Goal: Task Accomplishment & Management: Manage account settings

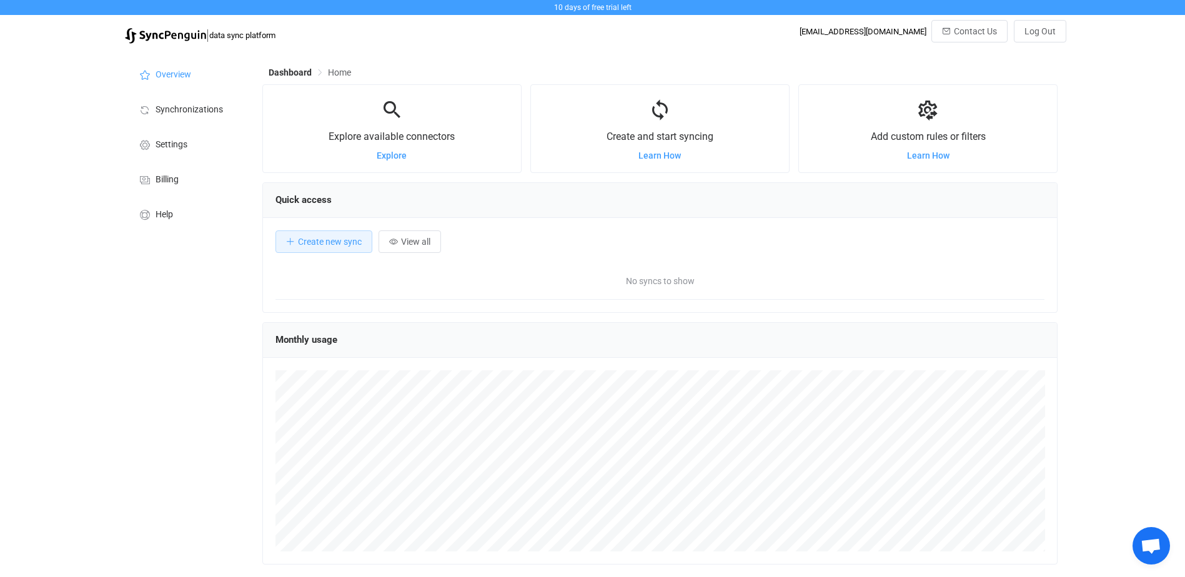
scroll to position [242, 795]
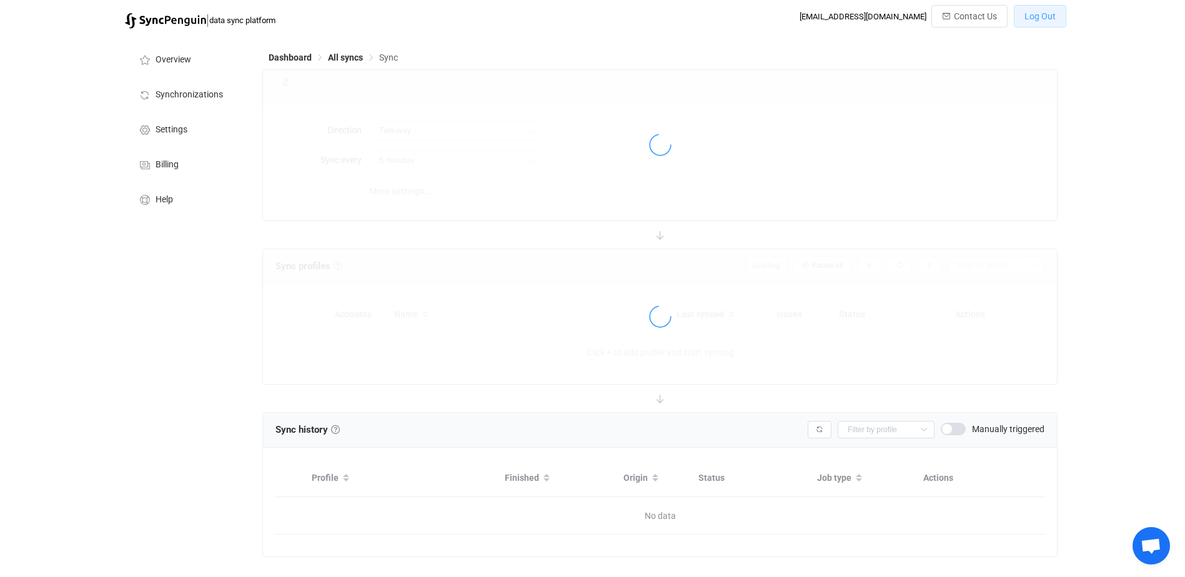
click at [1043, 17] on span "Log Out" at bounding box center [1039, 16] width 31 height 10
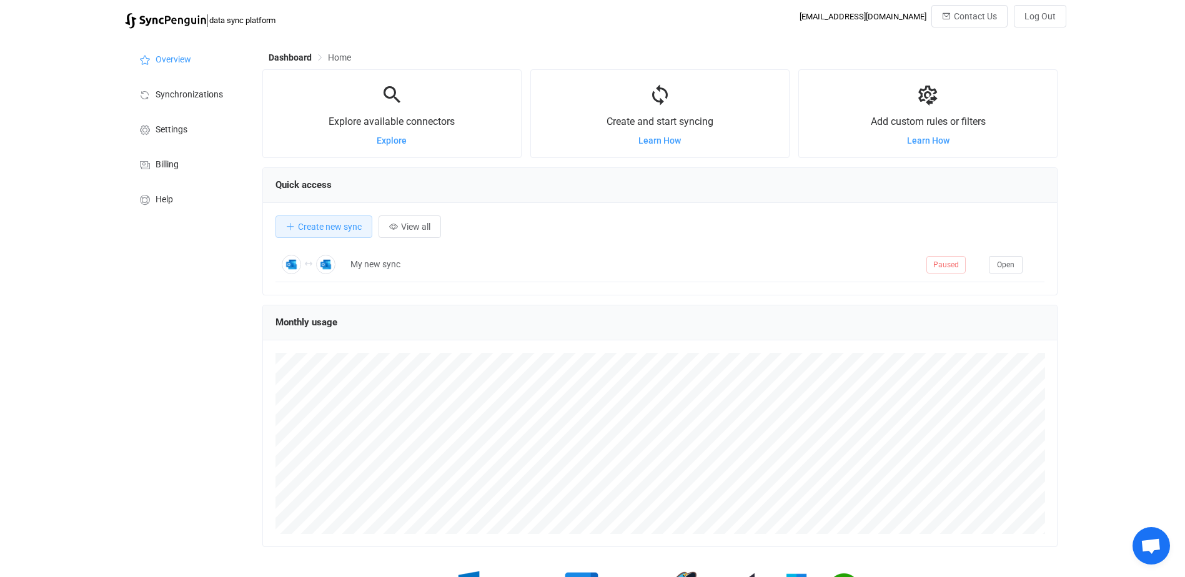
scroll to position [242, 795]
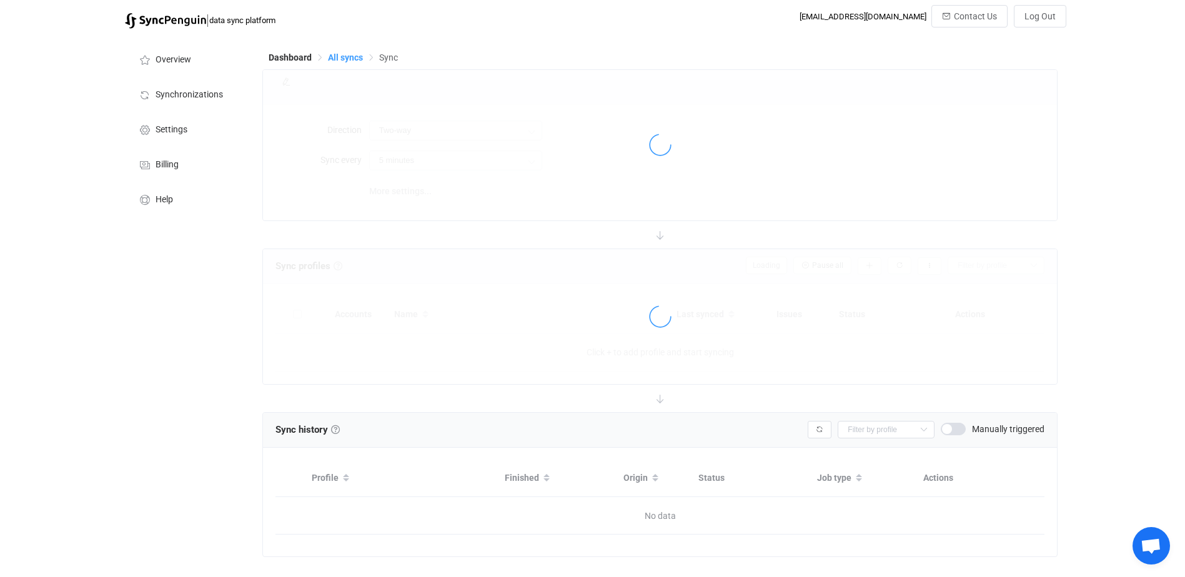
click at [337, 55] on span "All syncs" at bounding box center [345, 57] width 35 height 10
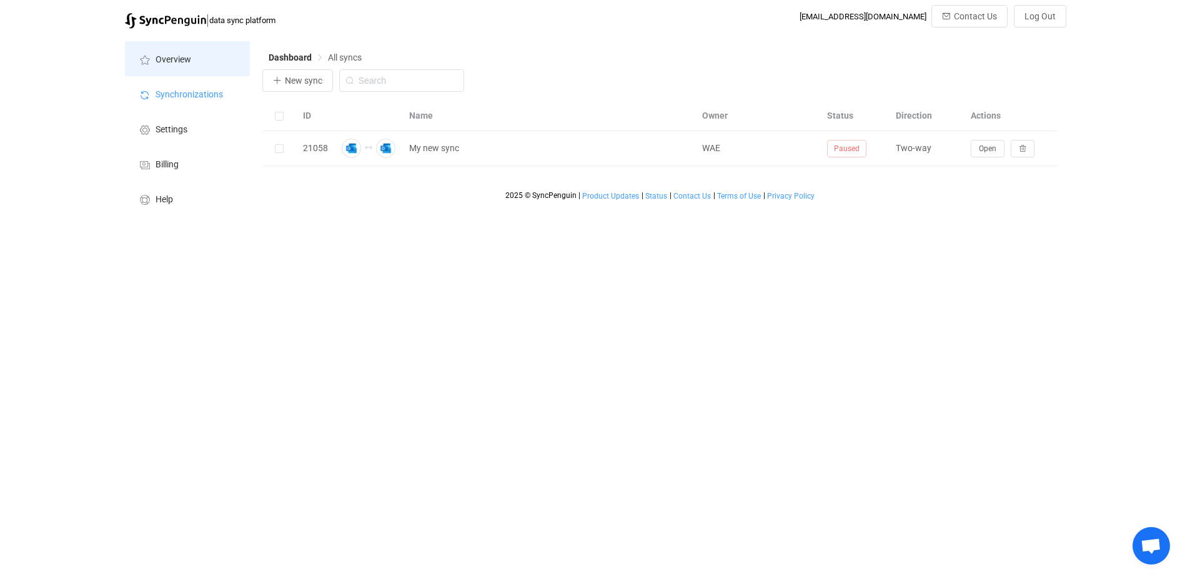
click at [186, 61] on span "Overview" at bounding box center [174, 60] width 36 height 10
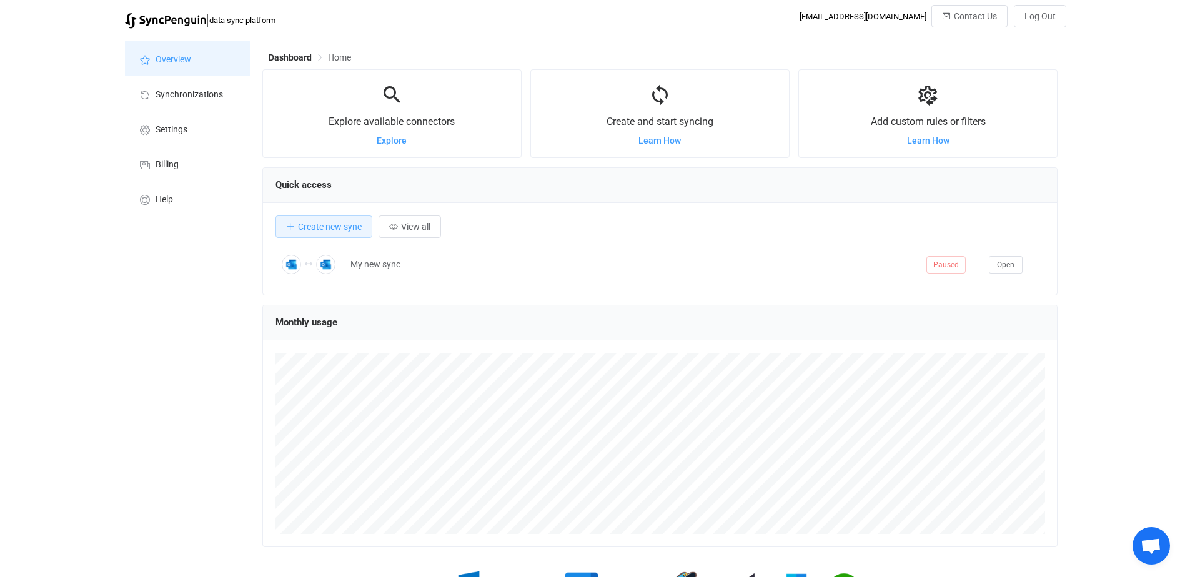
scroll to position [242, 795]
click at [414, 227] on span "View all" at bounding box center [415, 227] width 29 height 10
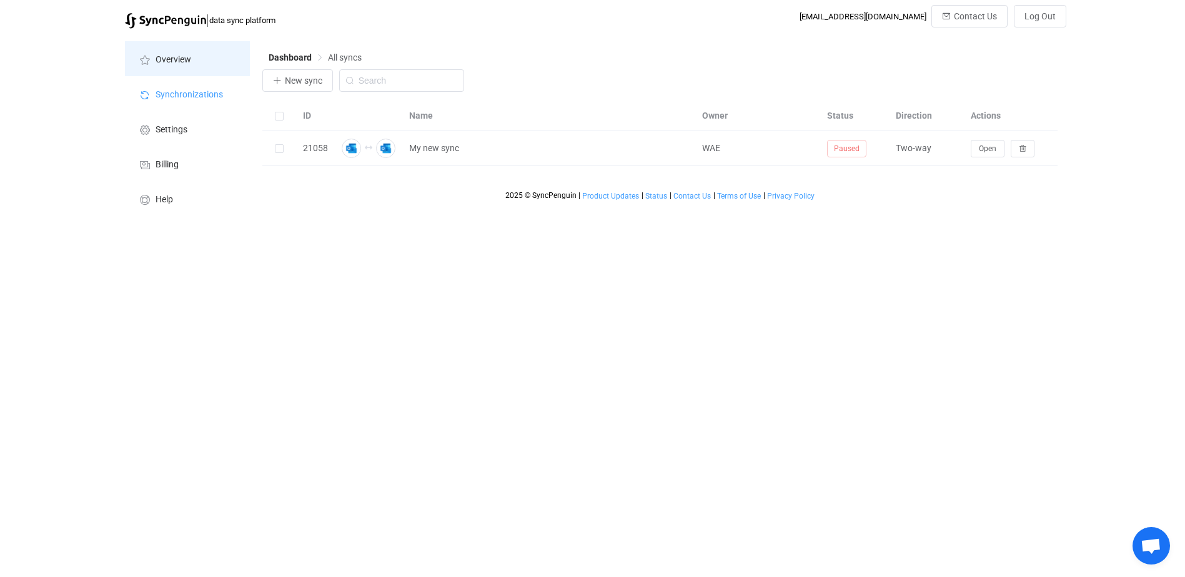
click at [178, 55] on span "Overview" at bounding box center [174, 60] width 36 height 10
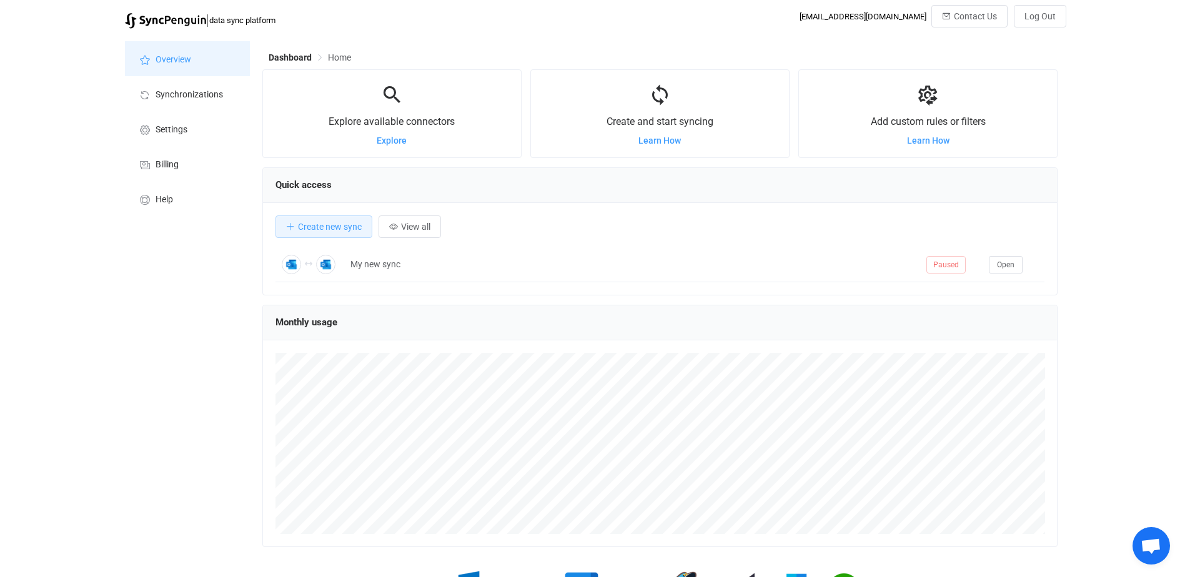
scroll to position [242, 795]
click at [429, 229] on span "View all" at bounding box center [415, 227] width 29 height 10
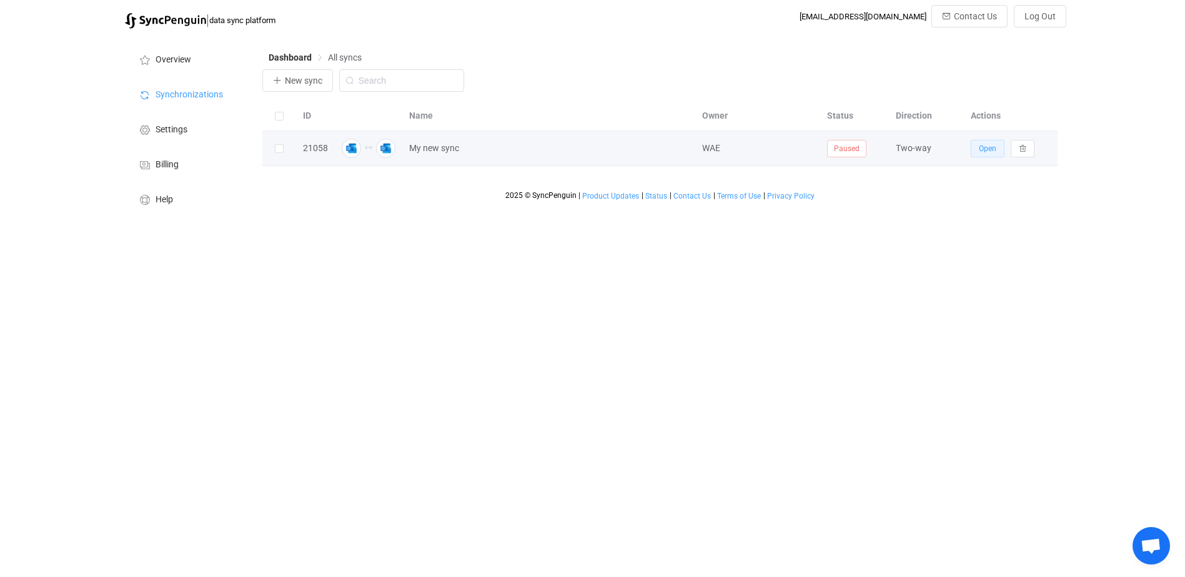
click at [985, 152] on span "Open" at bounding box center [987, 148] width 17 height 9
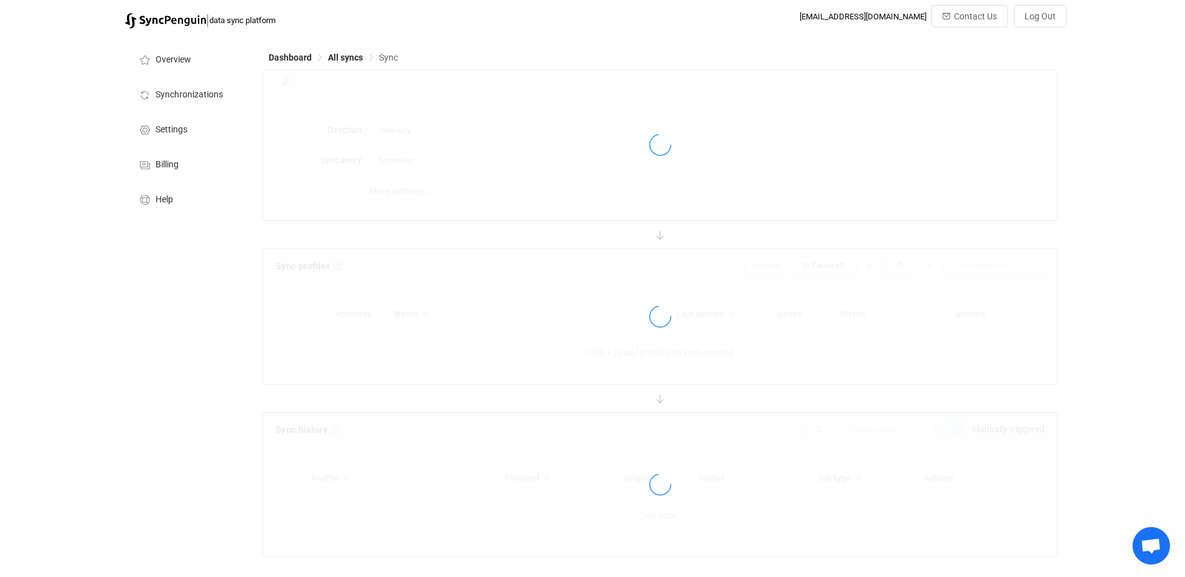
type input "10 minutes"
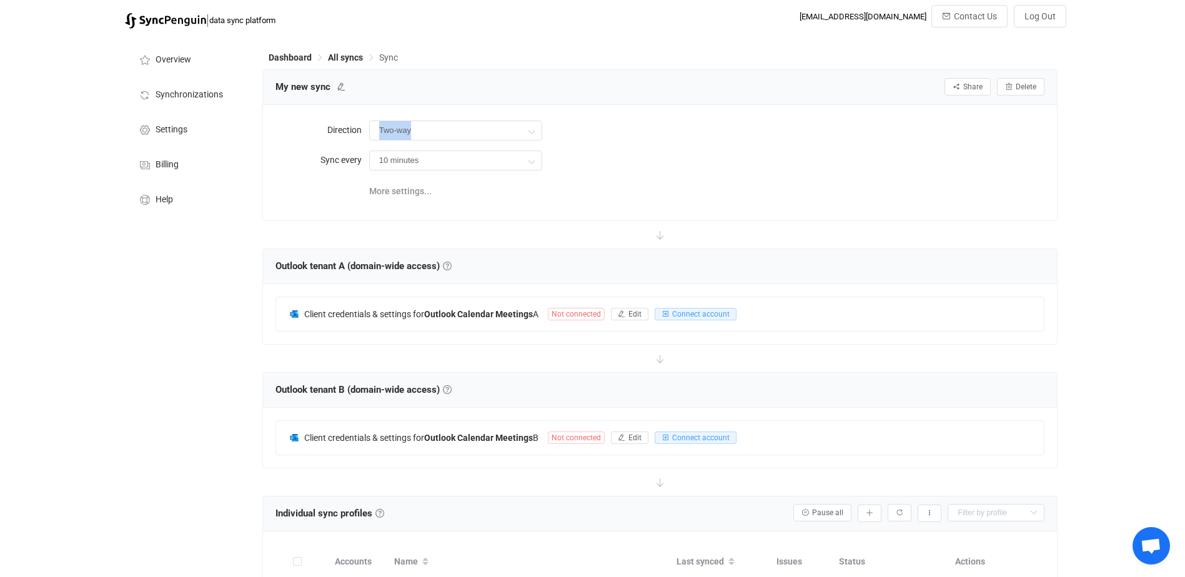
drag, startPoint x: 529, startPoint y: 129, endPoint x: 532, endPoint y: 117, distance: 12.3
click at [532, 117] on div "Direction Two-way Two-way A B B A Sync every 10 minutes 10 minutes 15 minutes 3…" at bounding box center [660, 162] width 795 height 115
drag, startPoint x: 532, startPoint y: 117, endPoint x: 533, endPoint y: 135, distance: 18.1
click at [533, 135] on icon at bounding box center [531, 131] width 16 height 25
drag, startPoint x: 628, startPoint y: 124, endPoint x: 629, endPoint y: 117, distance: 6.3
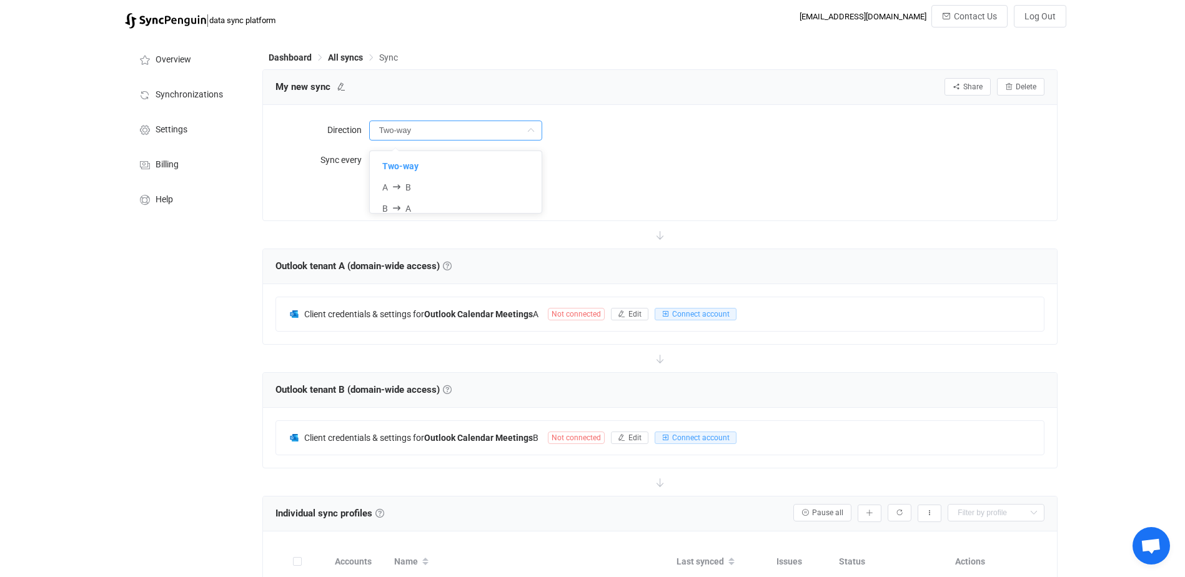
click at [629, 117] on div "Direction Two-way Sync every 10 minutes 10 minutes 15 minutes 30 minutes 1 hour…" at bounding box center [660, 162] width 795 height 115
